Goal: Book appointment/travel/reservation

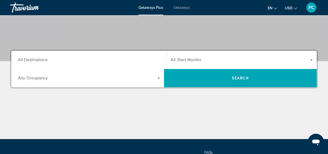
scroll to position [101, 0]
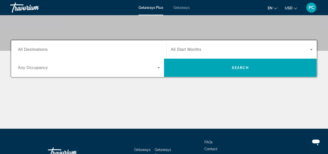
click at [49, 49] on input "Destination All Destinations" at bounding box center [89, 50] width 142 height 6
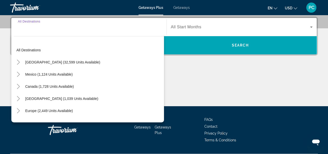
scroll to position [124, 0]
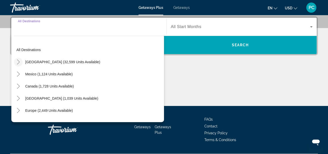
click at [19, 61] on icon "Toggle United States (32,599 units available)" at bounding box center [18, 61] width 5 height 5
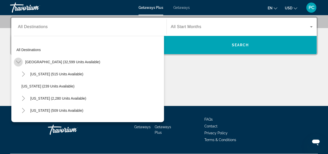
scroll to position [15, 0]
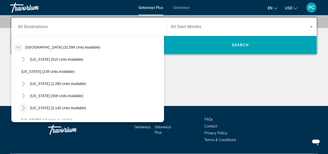
click at [23, 109] on icon "Toggle Florida (5,140 units available)" at bounding box center [23, 107] width 5 height 5
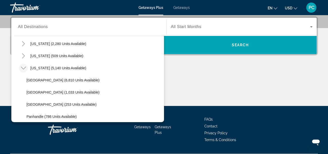
scroll to position [55, 0]
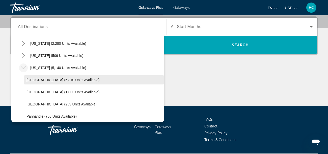
click at [40, 78] on span "[GEOGRAPHIC_DATA] (6,810 units available)" at bounding box center [63, 80] width 73 height 4
type input "**********"
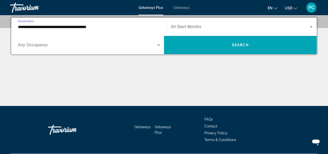
click at [158, 44] on icon "Search widget" at bounding box center [159, 45] width 6 height 6
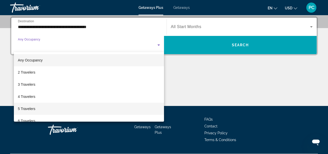
click at [57, 107] on mat-option "5 Travelers" at bounding box center [89, 109] width 150 height 12
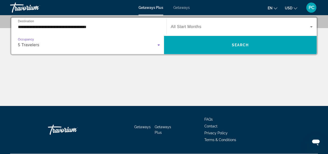
click at [200, 28] on span "All Start Months" at bounding box center [186, 27] width 31 height 4
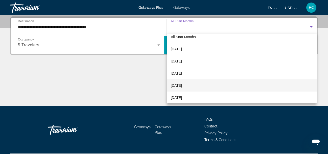
scroll to position [17, 0]
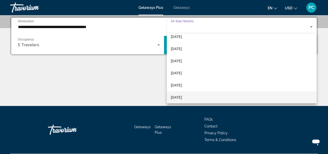
click at [182, 96] on span "[DATE]" at bounding box center [176, 97] width 11 height 6
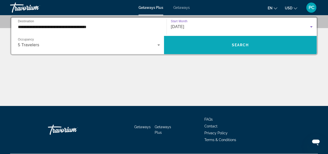
click at [235, 43] on span "Search" at bounding box center [240, 45] width 17 height 4
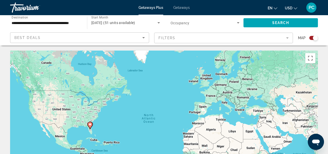
click at [286, 38] on mat-form-field "Filters" at bounding box center [223, 38] width 139 height 11
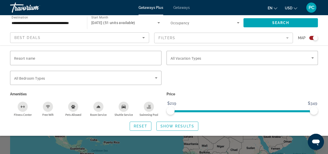
click at [286, 38] on mat-form-field "Filters" at bounding box center [223, 38] width 139 height 11
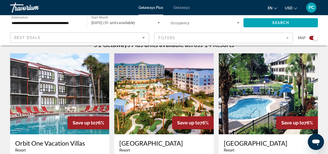
scroll to position [168, 0]
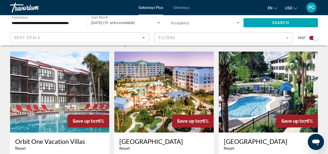
click at [176, 75] on img "Main content" at bounding box center [163, 92] width 99 height 81
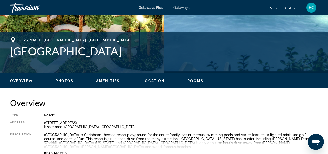
scroll to position [180, 0]
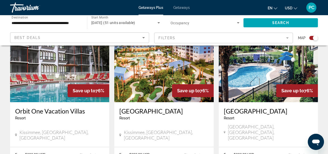
scroll to position [203, 0]
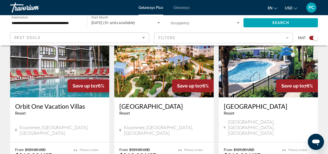
click at [288, 37] on mat-form-field "Filters" at bounding box center [223, 38] width 139 height 11
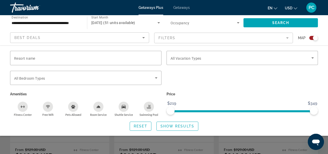
click at [288, 37] on mat-form-field "Filters" at bounding box center [223, 38] width 139 height 11
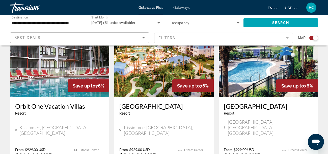
click at [287, 37] on mat-form-field "Filters" at bounding box center [223, 38] width 139 height 11
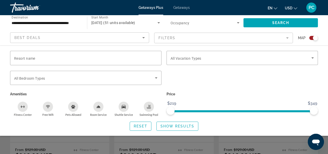
click at [287, 37] on mat-form-field "Filters" at bounding box center [223, 38] width 139 height 11
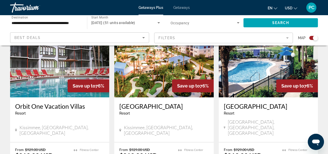
click at [146, 35] on icon "Sort by" at bounding box center [144, 38] width 6 height 6
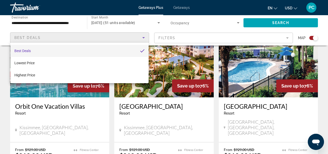
click at [146, 35] on div at bounding box center [164, 77] width 328 height 154
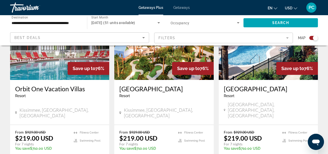
scroll to position [222, 0]
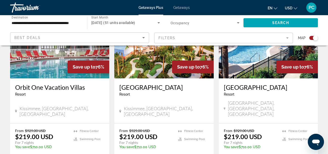
click at [245, 69] on img "Main content" at bounding box center [268, 37] width 99 height 81
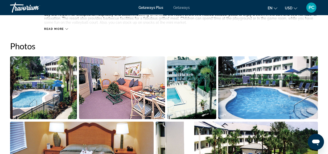
scroll to position [292, 0]
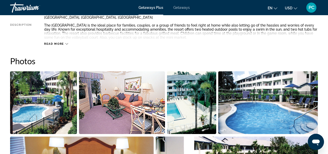
click at [66, 43] on icon "Main content" at bounding box center [66, 43] width 3 height 3
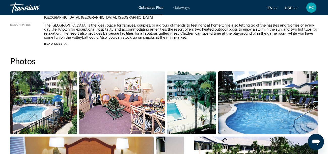
click at [42, 96] on img "Open full-screen image slider" at bounding box center [43, 102] width 67 height 63
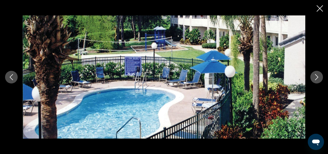
click at [317, 77] on icon "Next image" at bounding box center [317, 77] width 6 height 6
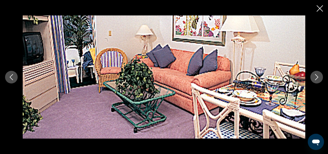
click at [317, 77] on icon "Next image" at bounding box center [317, 77] width 6 height 6
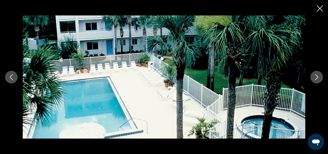
click at [317, 77] on icon "Next image" at bounding box center [317, 77] width 6 height 6
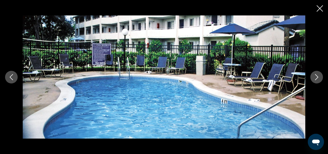
click at [317, 77] on icon "Next image" at bounding box center [317, 77] width 6 height 6
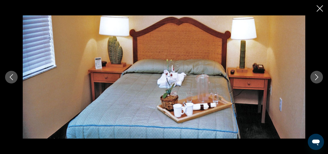
click at [317, 77] on icon "Next image" at bounding box center [317, 77] width 6 height 6
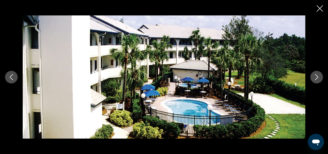
click at [317, 77] on icon "Next image" at bounding box center [317, 77] width 6 height 6
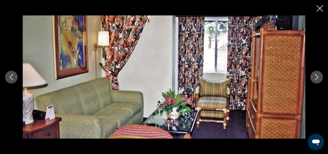
click at [317, 77] on icon "Next image" at bounding box center [317, 77] width 6 height 6
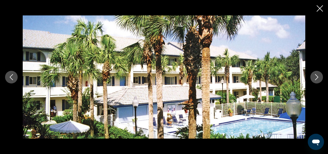
click at [317, 77] on icon "Next image" at bounding box center [317, 77] width 6 height 6
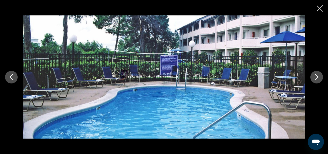
click at [317, 77] on icon "Next image" at bounding box center [317, 77] width 6 height 6
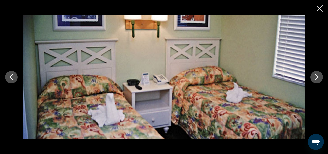
click at [317, 77] on icon "Next image" at bounding box center [317, 77] width 6 height 6
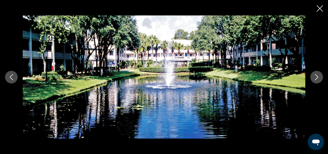
click at [317, 77] on icon "Next image" at bounding box center [317, 77] width 6 height 6
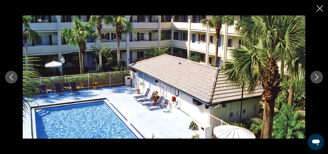
click at [317, 77] on icon "Next image" at bounding box center [317, 77] width 6 height 6
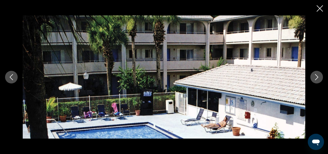
click at [317, 77] on icon "Next image" at bounding box center [317, 77] width 6 height 6
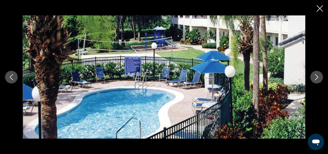
click at [317, 77] on icon "Next image" at bounding box center [317, 77] width 6 height 6
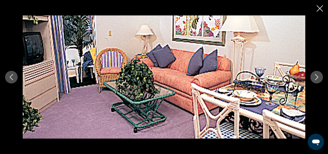
click at [317, 77] on icon "Next image" at bounding box center [317, 77] width 6 height 6
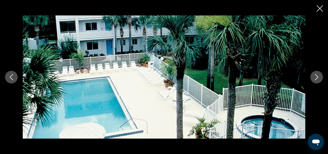
click at [320, 8] on icon "Close slideshow" at bounding box center [320, 8] width 6 height 6
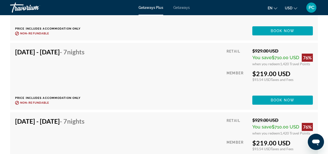
scroll to position [1039, 0]
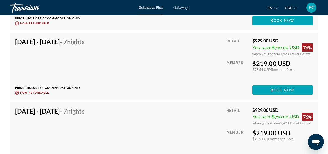
click at [192, 79] on div "[DATE] - [DATE] - 7 Nights Price includes accommodation only Refundable until :…" at bounding box center [164, 66] width 298 height 57
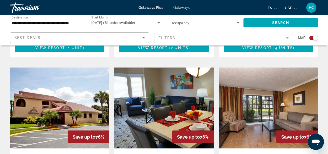
scroll to position [337, 0]
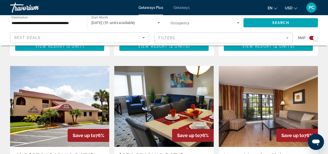
click at [147, 81] on img "Main content" at bounding box center [163, 106] width 99 height 81
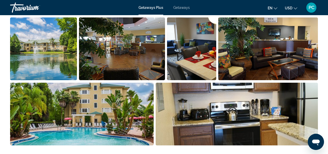
scroll to position [314, 0]
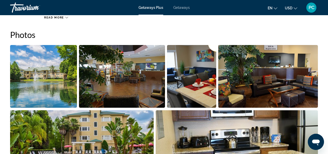
click at [119, 84] on img "Open full-screen image slider" at bounding box center [122, 76] width 86 height 63
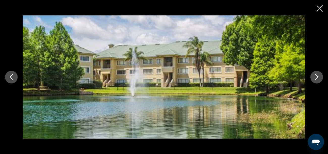
click at [316, 74] on icon "Next image" at bounding box center [317, 77] width 6 height 6
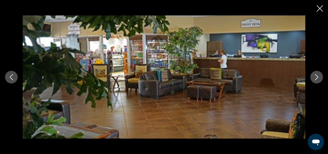
click at [316, 74] on icon "Next image" at bounding box center [317, 77] width 6 height 6
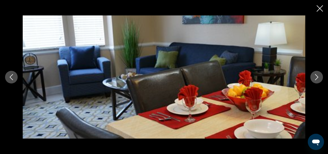
click at [316, 74] on icon "Next image" at bounding box center [317, 77] width 6 height 6
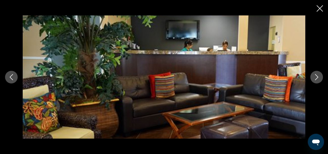
click at [316, 74] on icon "Next image" at bounding box center [317, 77] width 6 height 6
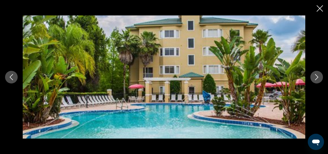
click at [316, 74] on icon "Next image" at bounding box center [317, 77] width 6 height 6
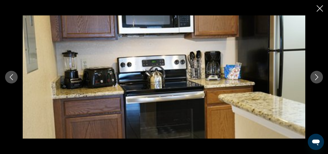
click at [316, 74] on icon "Next image" at bounding box center [317, 77] width 6 height 6
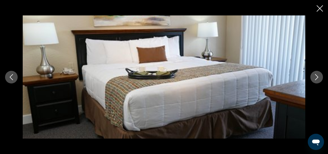
click at [316, 74] on icon "Next image" at bounding box center [317, 77] width 6 height 6
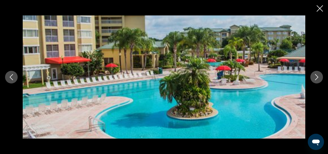
click at [316, 74] on icon "Next image" at bounding box center [317, 77] width 6 height 6
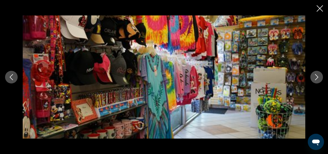
click at [316, 74] on icon "Next image" at bounding box center [317, 77] width 6 height 6
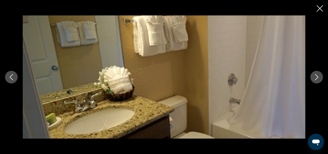
click at [316, 74] on icon "Next image" at bounding box center [317, 77] width 6 height 6
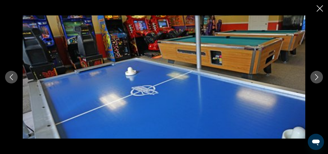
click at [316, 74] on icon "Next image" at bounding box center [317, 77] width 6 height 6
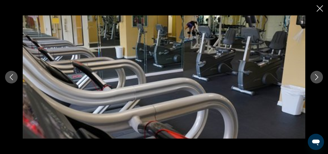
click at [316, 74] on icon "Next image" at bounding box center [317, 77] width 6 height 6
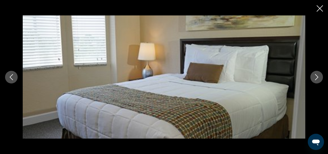
click at [316, 74] on icon "Next image" at bounding box center [317, 77] width 6 height 6
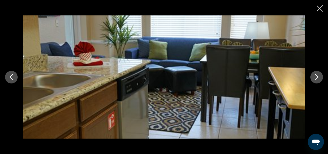
click at [316, 74] on icon "Next image" at bounding box center [317, 77] width 6 height 6
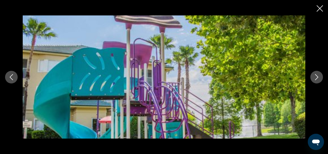
click at [316, 74] on icon "Next image" at bounding box center [317, 77] width 6 height 6
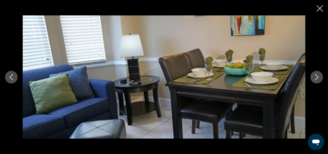
click at [316, 74] on icon "Next image" at bounding box center [317, 77] width 6 height 6
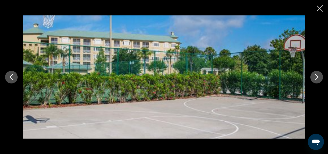
click at [320, 9] on icon "Close slideshow" at bounding box center [320, 8] width 6 height 6
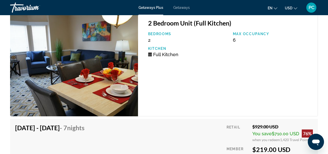
scroll to position [1057, 0]
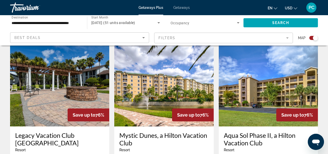
scroll to position [544, 0]
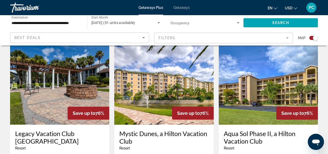
click at [162, 78] on img "Main content" at bounding box center [163, 84] width 99 height 81
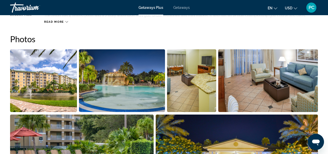
scroll to position [303, 0]
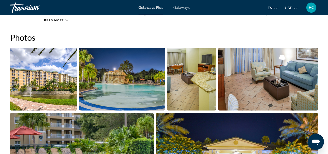
click at [148, 76] on img "Open full-screen image slider" at bounding box center [122, 79] width 86 height 63
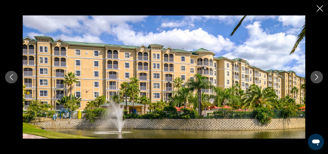
click at [319, 76] on icon "Next image" at bounding box center [317, 77] width 6 height 6
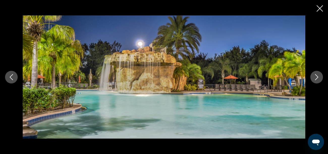
click at [319, 76] on icon "Next image" at bounding box center [317, 77] width 6 height 6
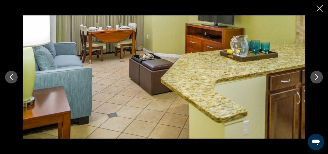
click at [319, 76] on icon "Next image" at bounding box center [317, 77] width 6 height 6
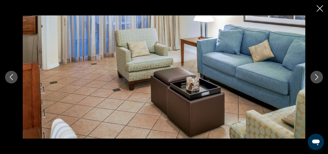
click at [319, 76] on icon "Next image" at bounding box center [317, 77] width 6 height 6
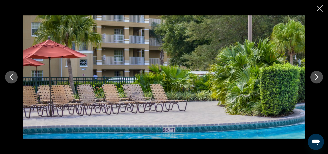
click at [319, 76] on icon "Next image" at bounding box center [317, 77] width 6 height 6
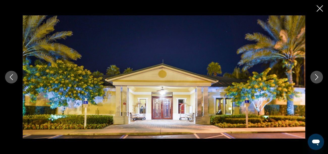
click at [319, 76] on icon "Next image" at bounding box center [317, 77] width 6 height 6
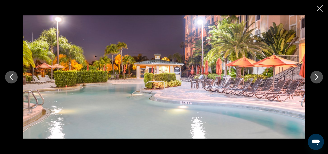
click at [319, 76] on icon "Next image" at bounding box center [317, 77] width 6 height 6
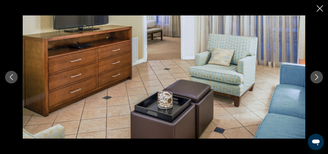
click at [319, 76] on icon "Next image" at bounding box center [317, 77] width 6 height 6
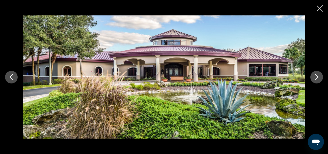
click at [318, 9] on icon "Close slideshow" at bounding box center [320, 8] width 6 height 6
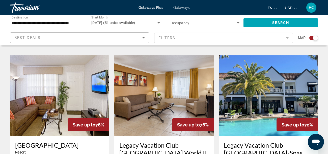
scroll to position [721, 0]
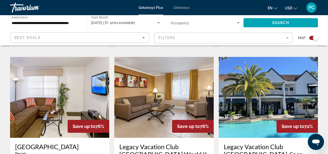
click at [268, 86] on img "Main content" at bounding box center [268, 97] width 99 height 81
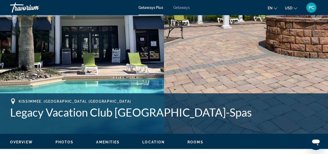
scroll to position [43, 0]
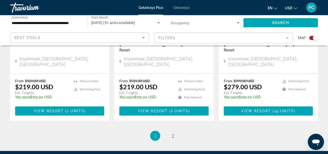
scroll to position [836, 0]
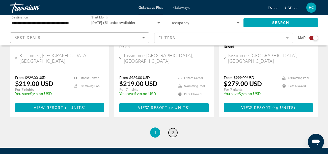
click at [173, 130] on span "2" at bounding box center [173, 133] width 3 height 6
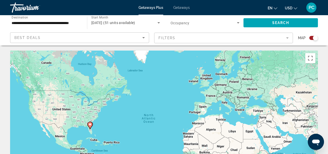
click at [173, 99] on div "To activate drag with keyboard, press Alt + Enter. Once in keyboard drag state,…" at bounding box center [164, 127] width 308 height 152
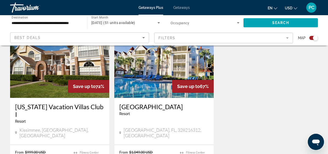
scroll to position [176, 0]
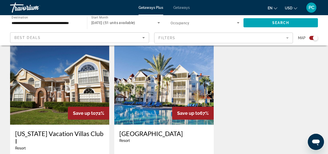
click at [153, 78] on img "Main content" at bounding box center [163, 84] width 99 height 81
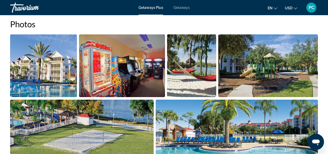
scroll to position [331, 0]
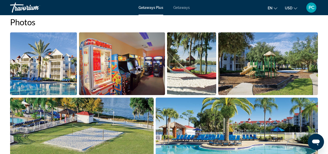
click at [54, 62] on img "Open full-screen image slider" at bounding box center [43, 63] width 67 height 63
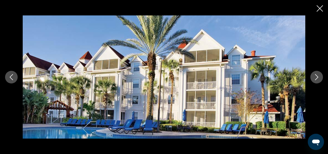
click at [318, 74] on icon "Next image" at bounding box center [317, 77] width 6 height 6
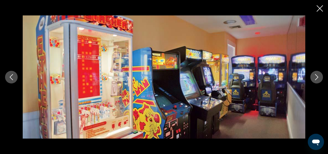
click at [318, 74] on icon "Next image" at bounding box center [317, 77] width 6 height 6
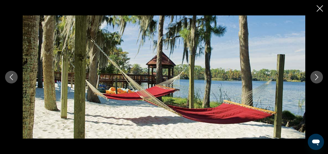
click at [318, 74] on icon "Next image" at bounding box center [317, 77] width 6 height 6
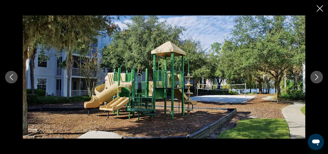
click at [318, 74] on icon "Next image" at bounding box center [317, 77] width 6 height 6
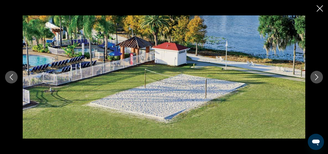
click at [318, 74] on icon "Next image" at bounding box center [317, 77] width 6 height 6
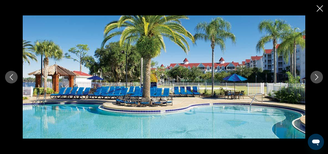
click at [318, 74] on icon "Next image" at bounding box center [317, 77] width 6 height 6
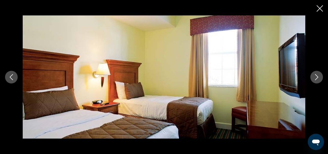
click at [318, 74] on icon "Next image" at bounding box center [317, 77] width 6 height 6
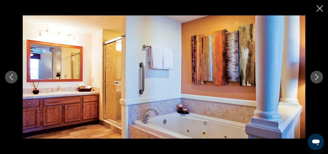
click at [318, 74] on icon "Next image" at bounding box center [317, 77] width 6 height 6
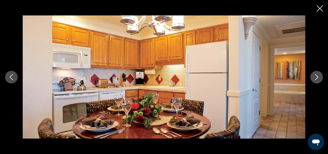
click at [318, 74] on icon "Next image" at bounding box center [317, 77] width 6 height 6
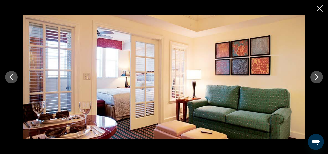
click at [318, 74] on icon "Next image" at bounding box center [317, 77] width 6 height 6
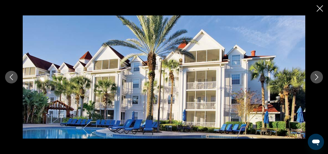
click at [318, 74] on icon "Next image" at bounding box center [317, 77] width 6 height 6
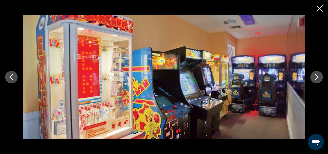
click at [318, 74] on icon "Next image" at bounding box center [317, 77] width 6 height 6
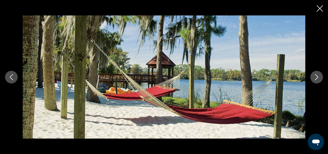
click at [318, 11] on icon "Close slideshow" at bounding box center [320, 8] width 6 height 6
